Goal: Check status

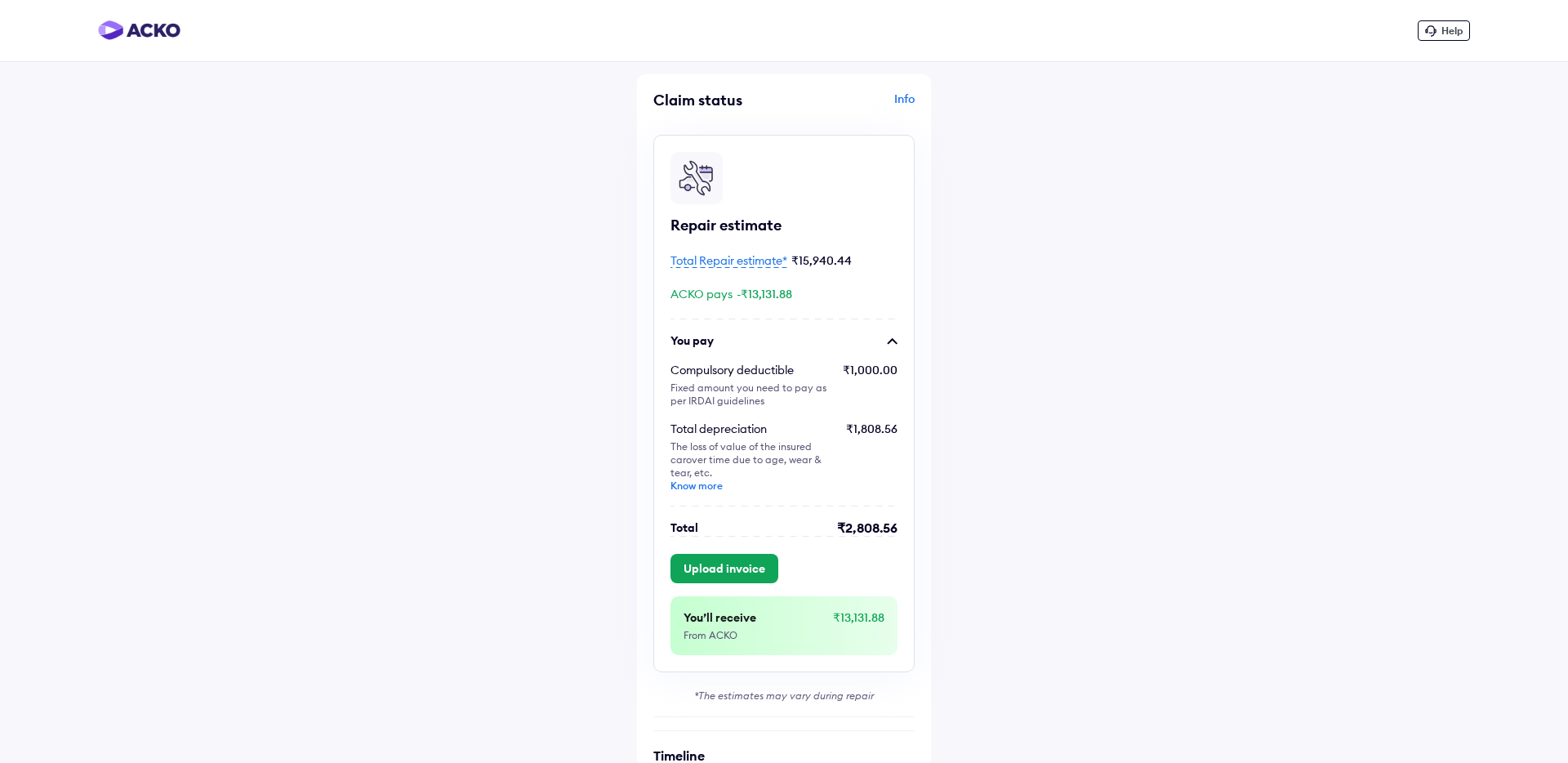
click at [702, 263] on span "Total Repair estimate*" at bounding box center [729, 259] width 117 height 14
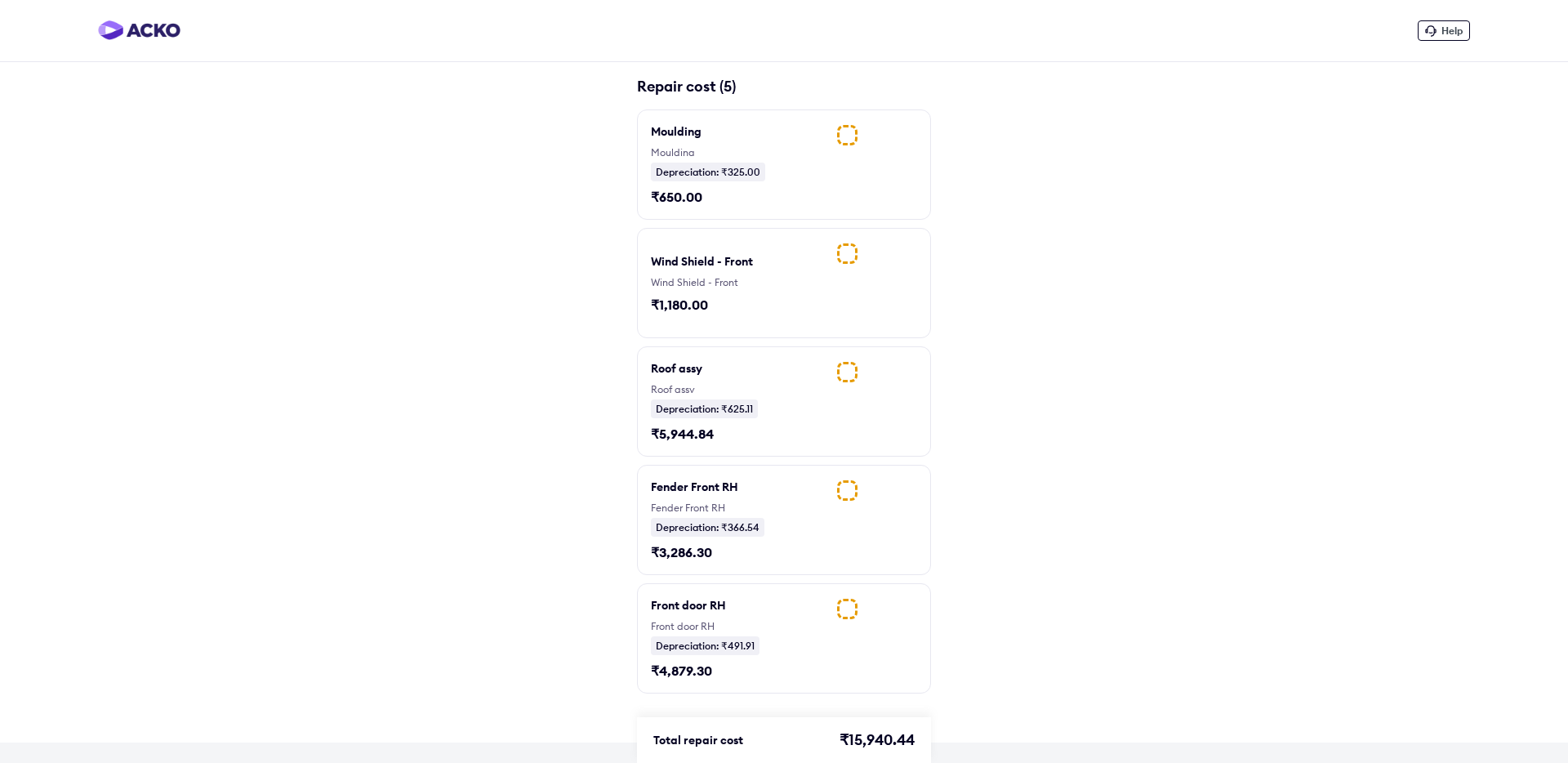
click at [438, 368] on div "Help Repair cost (5) Moulding Moulding Depreciation: ₹325.00 ₹650.00 Wind Shiel…" at bounding box center [784, 371] width 1568 height 743
click at [874, 627] on img at bounding box center [875, 611] width 82 height 30
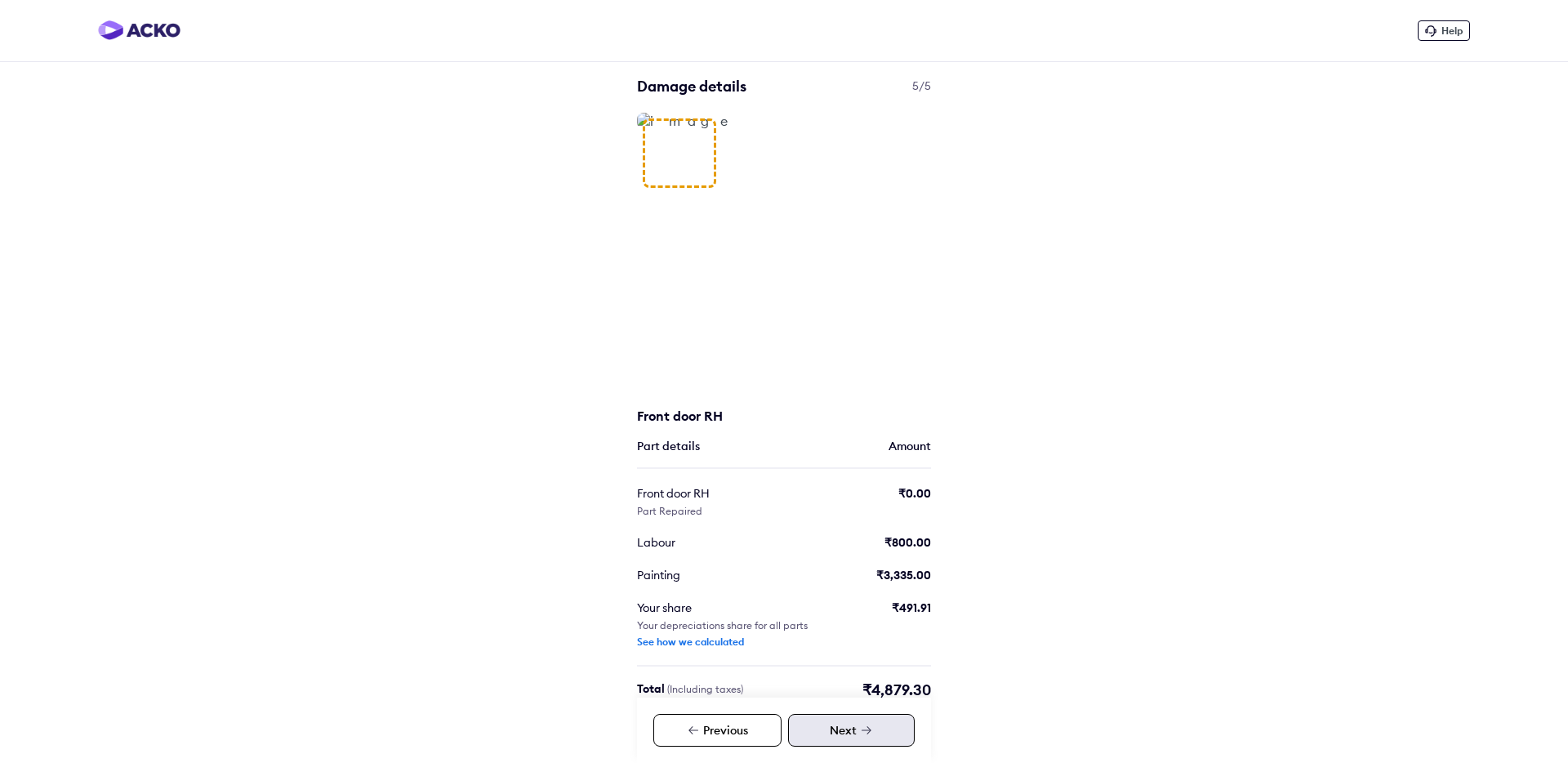
click at [712, 726] on div "Previous" at bounding box center [717, 730] width 128 height 33
